Goal: Task Accomplishment & Management: Manage account settings

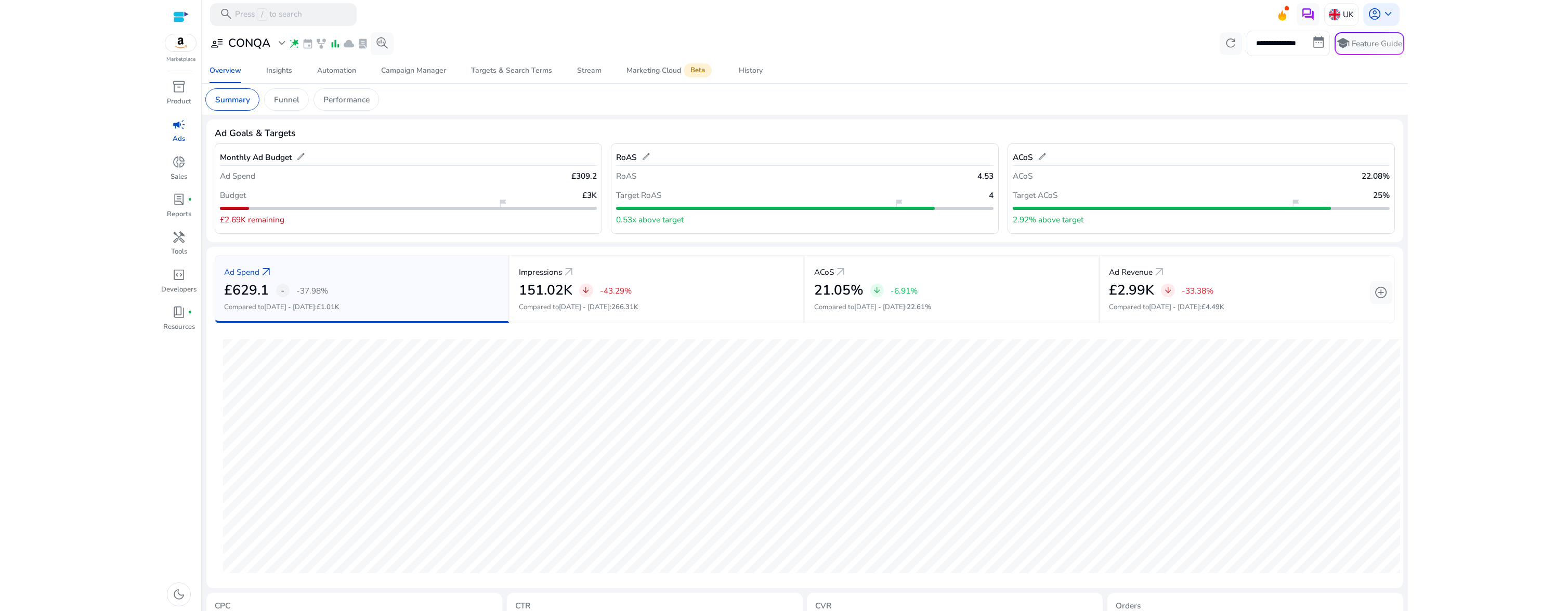
scroll to position [127, 0]
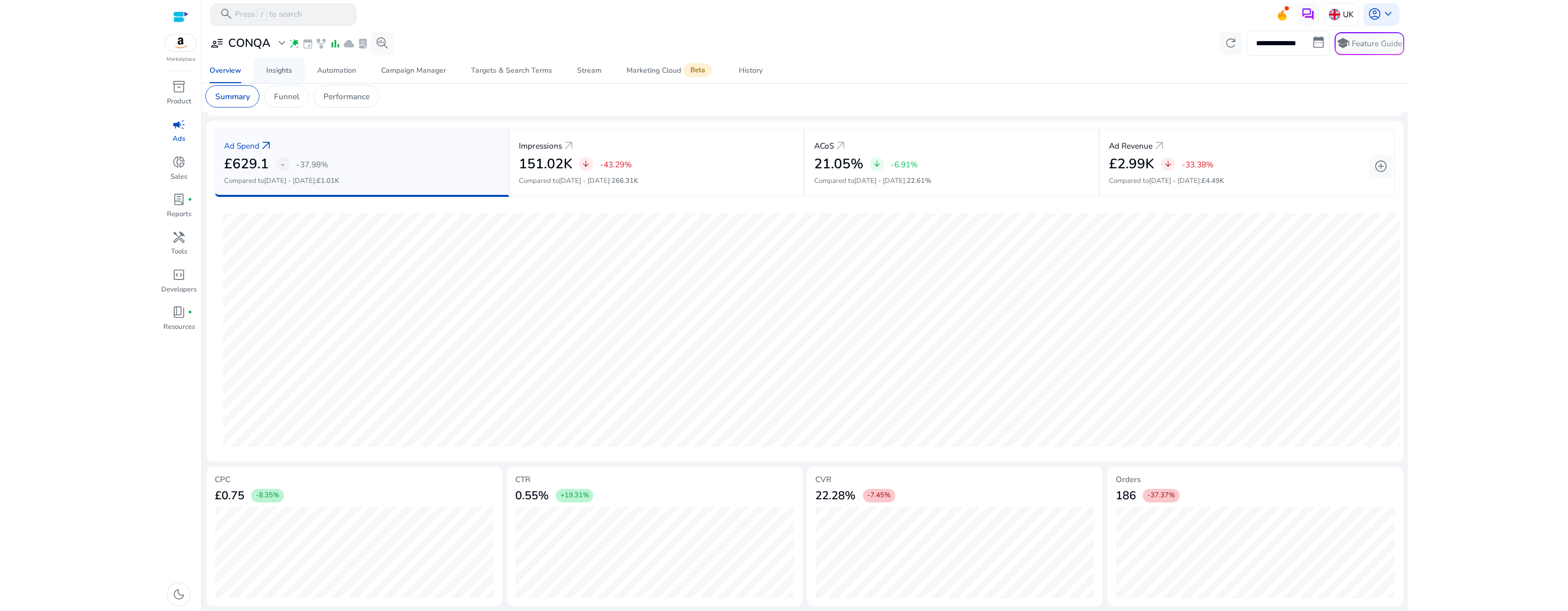
click at [269, 74] on div "Insights" at bounding box center [279, 71] width 26 height 7
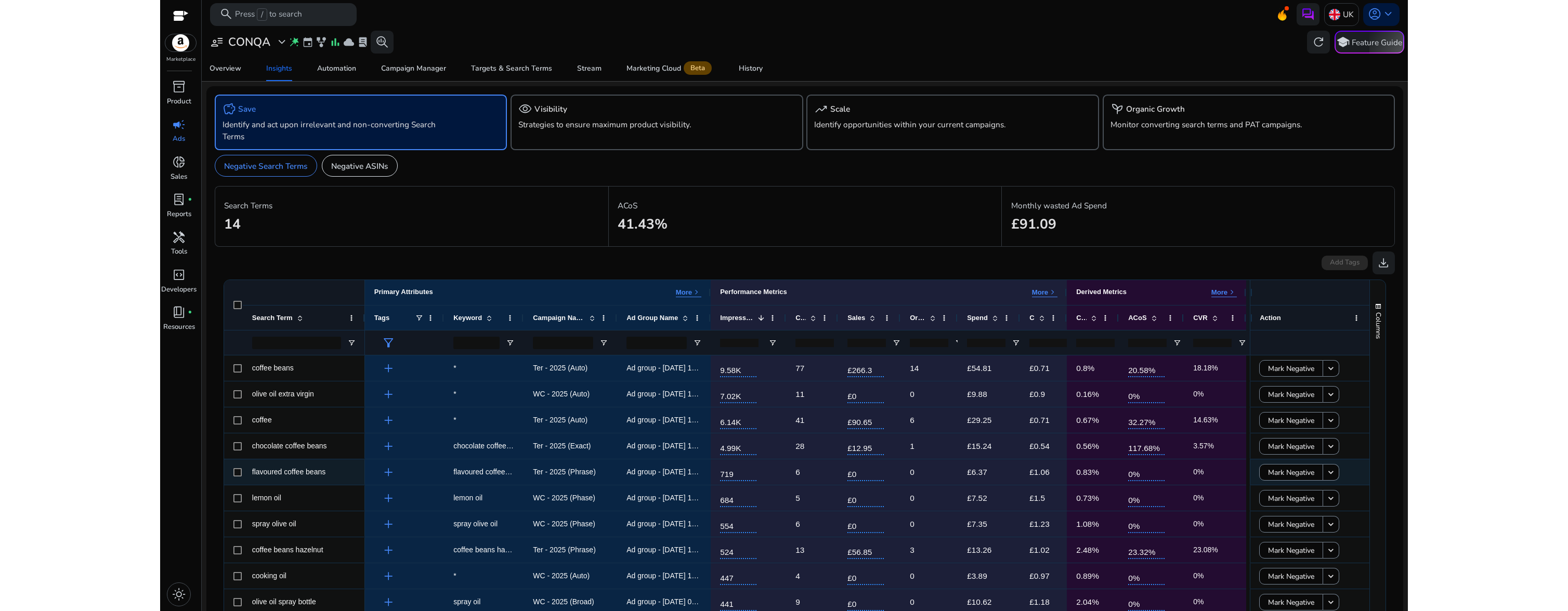
scroll to position [213, 0]
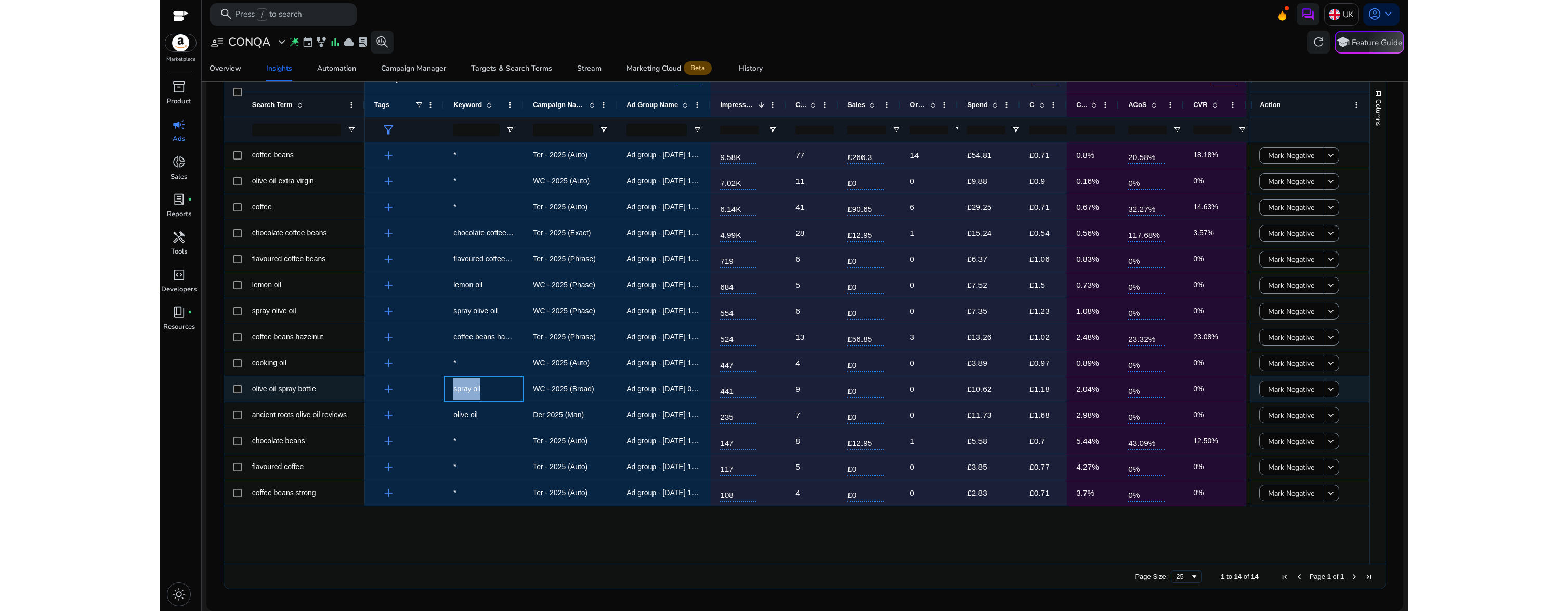
drag, startPoint x: 487, startPoint y: 393, endPoint x: 453, endPoint y: 393, distance: 34.0
click at [453, 393] on span "spray oil" at bounding box center [484, 389] width 61 height 21
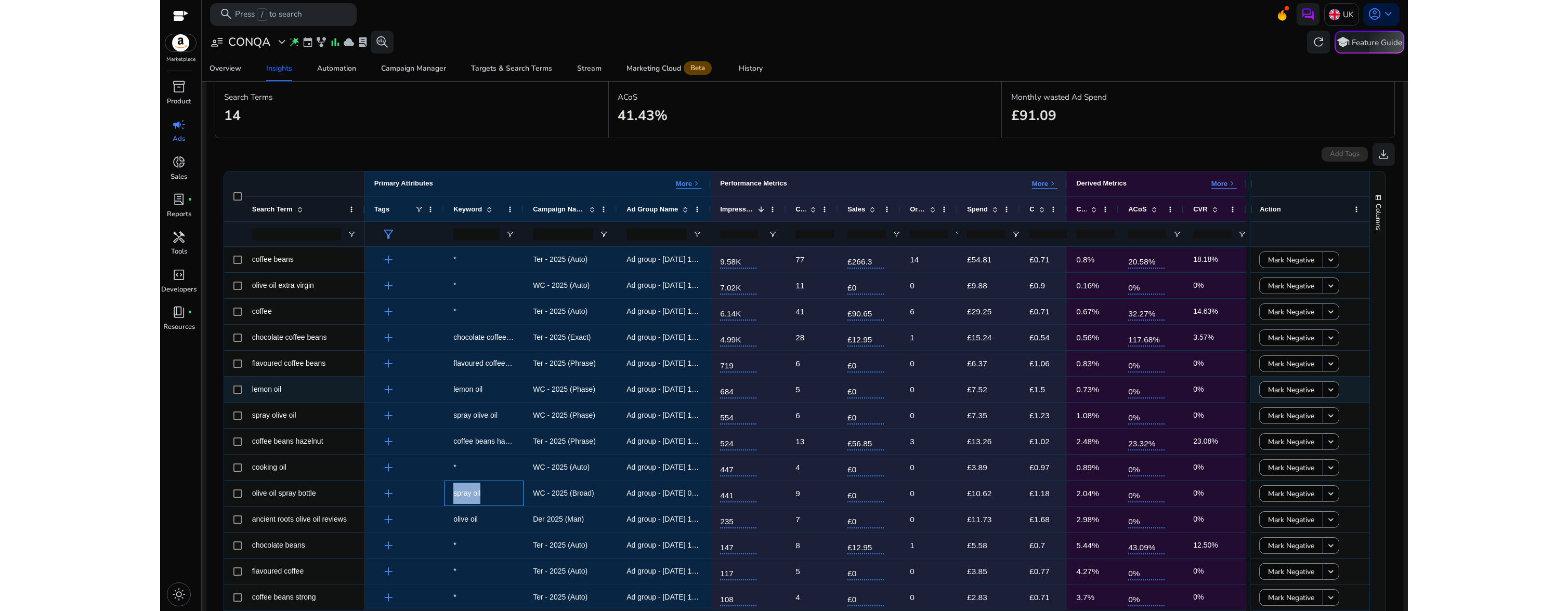
scroll to position [87, 0]
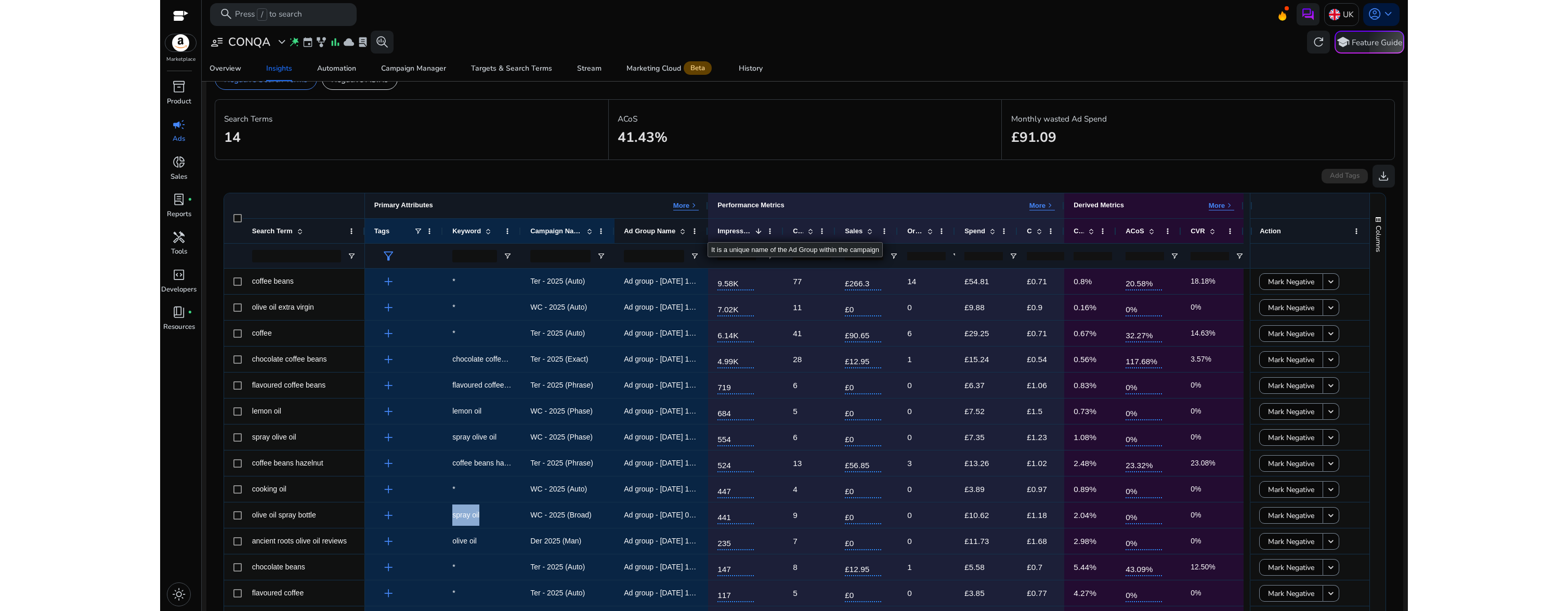
drag, startPoint x: 709, startPoint y: 210, endPoint x: 701, endPoint y: 234, distance: 25.3
click at [701, 234] on div "Primary Attributes More keyboard_arrow_right Performance Metrics More keyboard_…" at bounding box center [804, 231] width 878 height 75
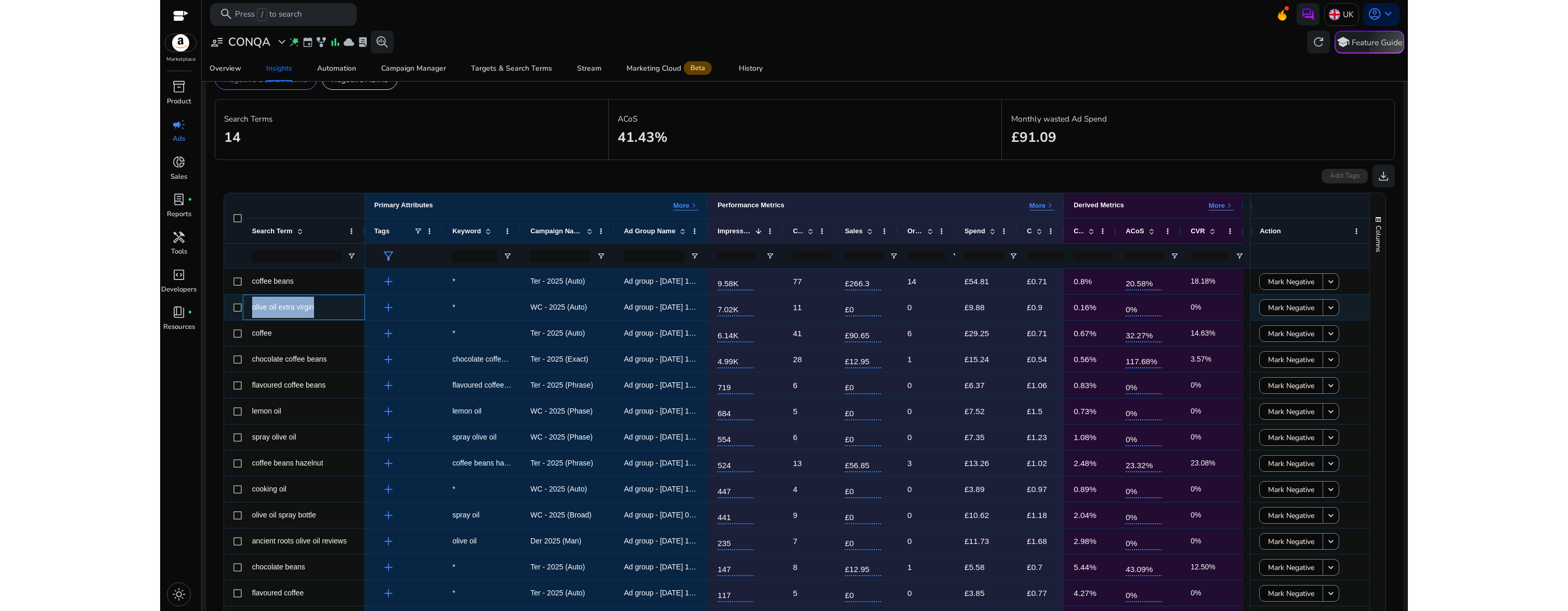
drag, startPoint x: 325, startPoint y: 312, endPoint x: 246, endPoint y: 309, distance: 79.1
click at [246, 309] on div "olive oil extra virgin" at bounding box center [304, 307] width 122 height 26
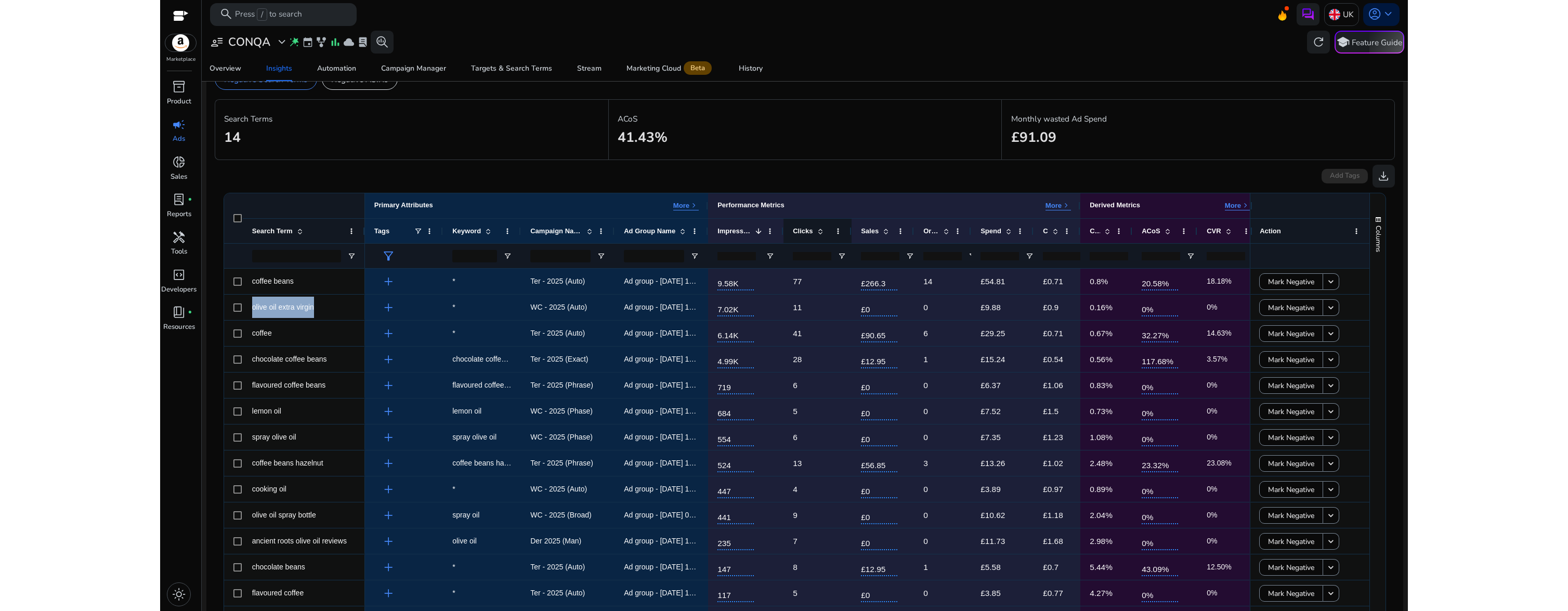
drag, startPoint x: 834, startPoint y: 232, endPoint x: 850, endPoint y: 236, distance: 16.5
click at [850, 236] on div at bounding box center [851, 231] width 4 height 24
click at [314, 309] on span "olive oil extra virgin" at bounding box center [283, 307] width 62 height 9
drag, startPoint x: 318, startPoint y: 309, endPoint x: 250, endPoint y: 309, distance: 68.0
click at [250, 309] on div "olive oil extra virgin" at bounding box center [304, 307] width 122 height 26
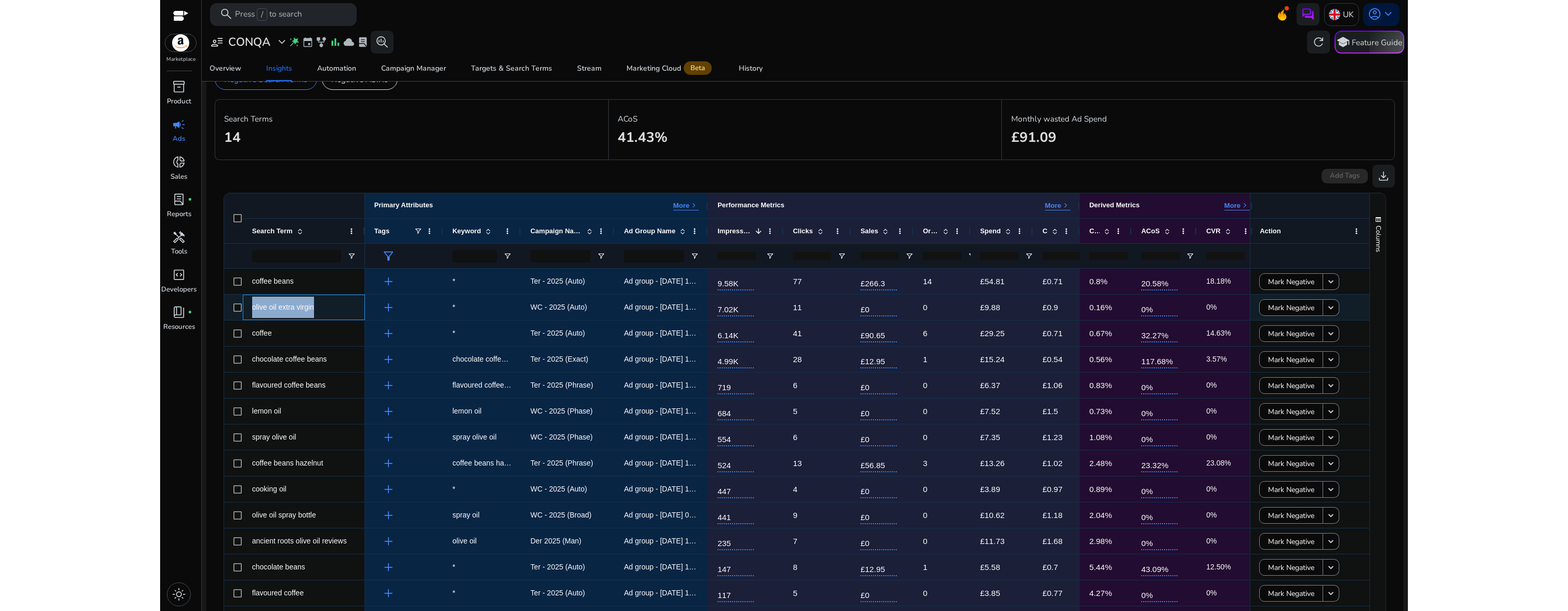
copy span "olive oil extra virgin"
